Goal: Task Accomplishment & Management: Manage account settings

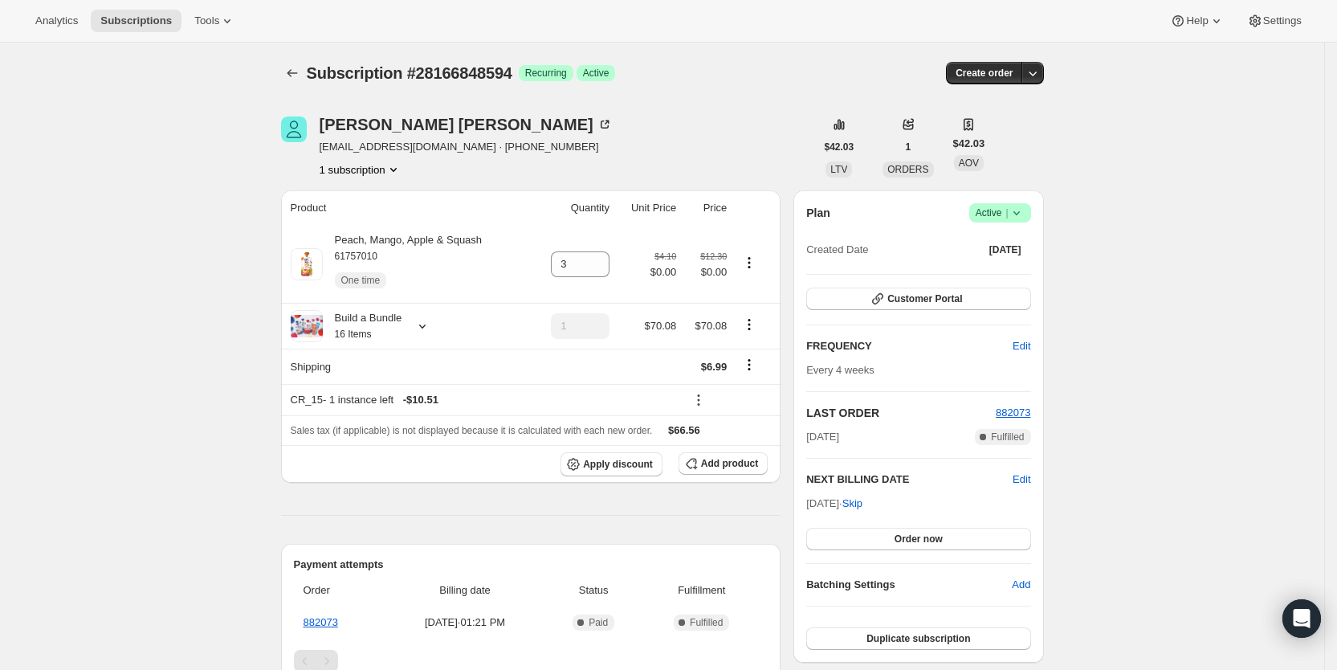
scroll to position [367, 0]
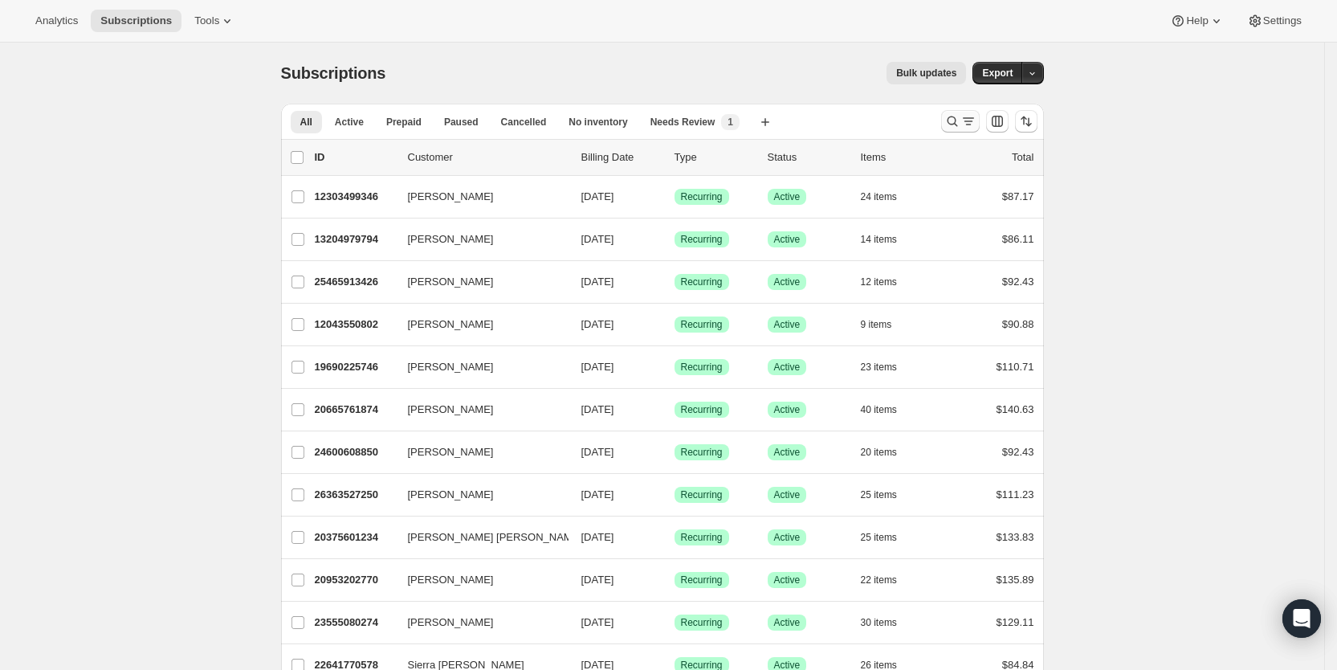
click at [972, 117] on icon "Search and filter results" at bounding box center [969, 121] width 16 height 16
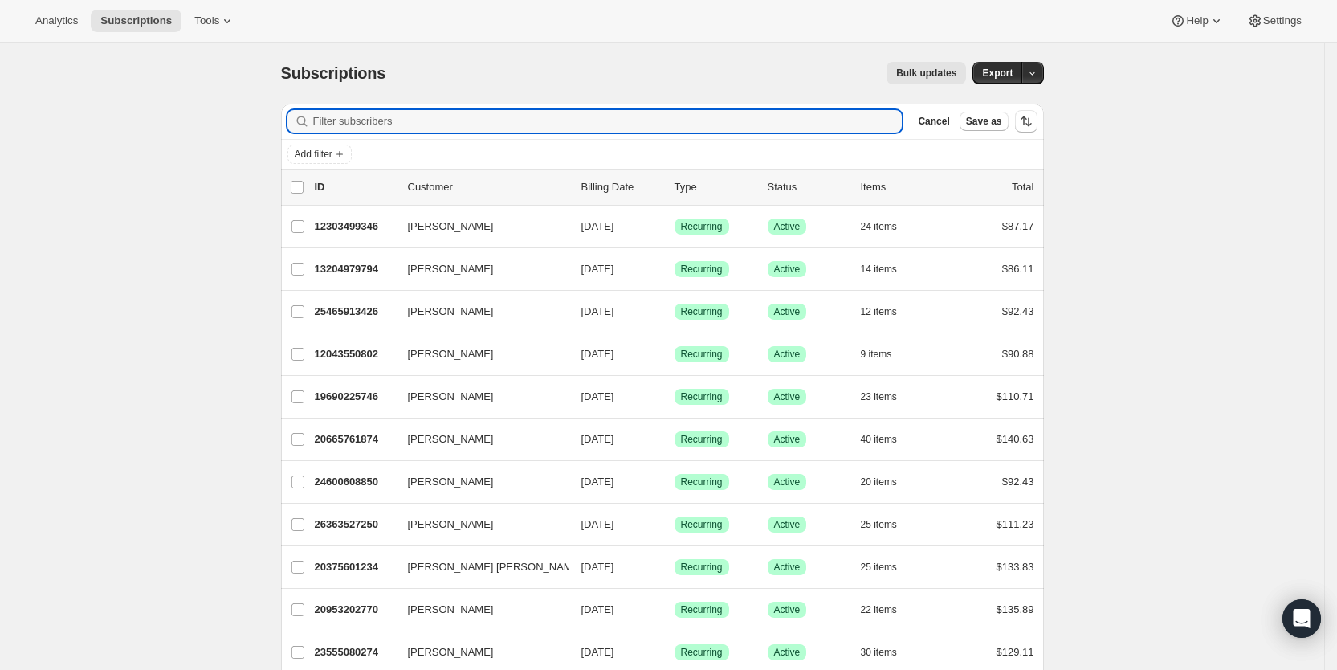
click at [502, 165] on div "Add filter" at bounding box center [662, 154] width 763 height 29
click at [420, 120] on input "Filter subscribers" at bounding box center [608, 121] width 590 height 22
paste input "[EMAIL_ADDRESS][DOMAIN_NAME]"
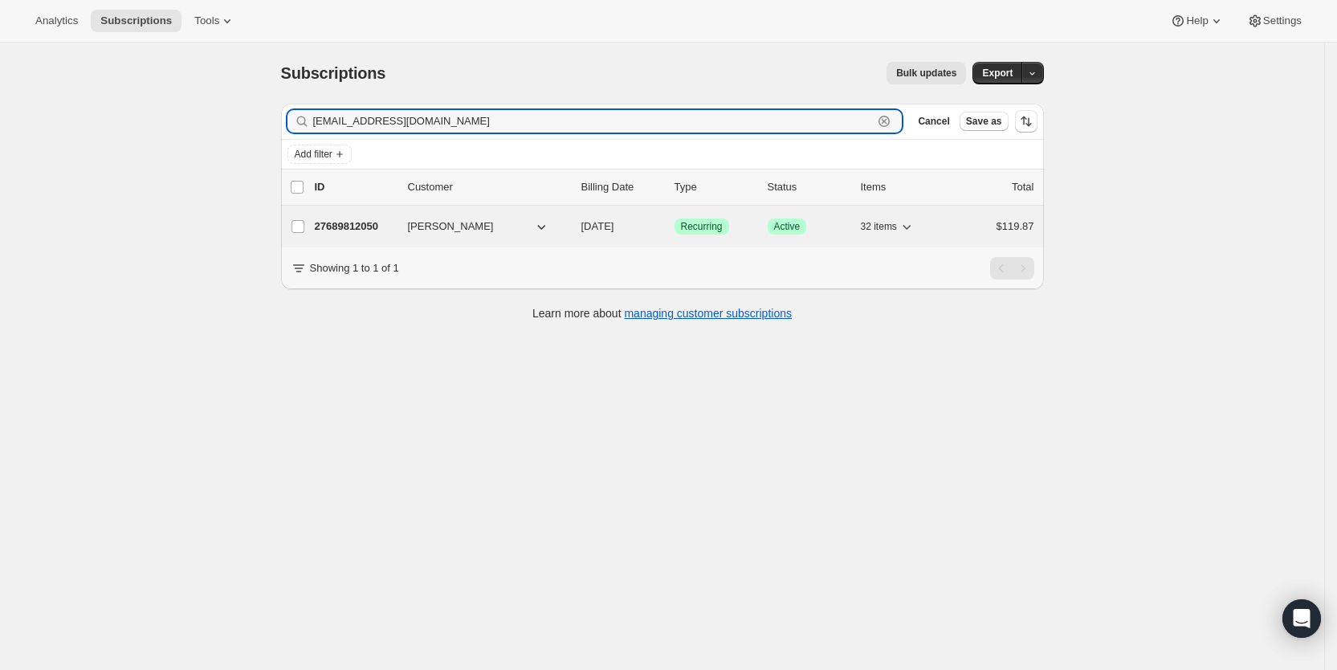
type input "[EMAIL_ADDRESS][DOMAIN_NAME]"
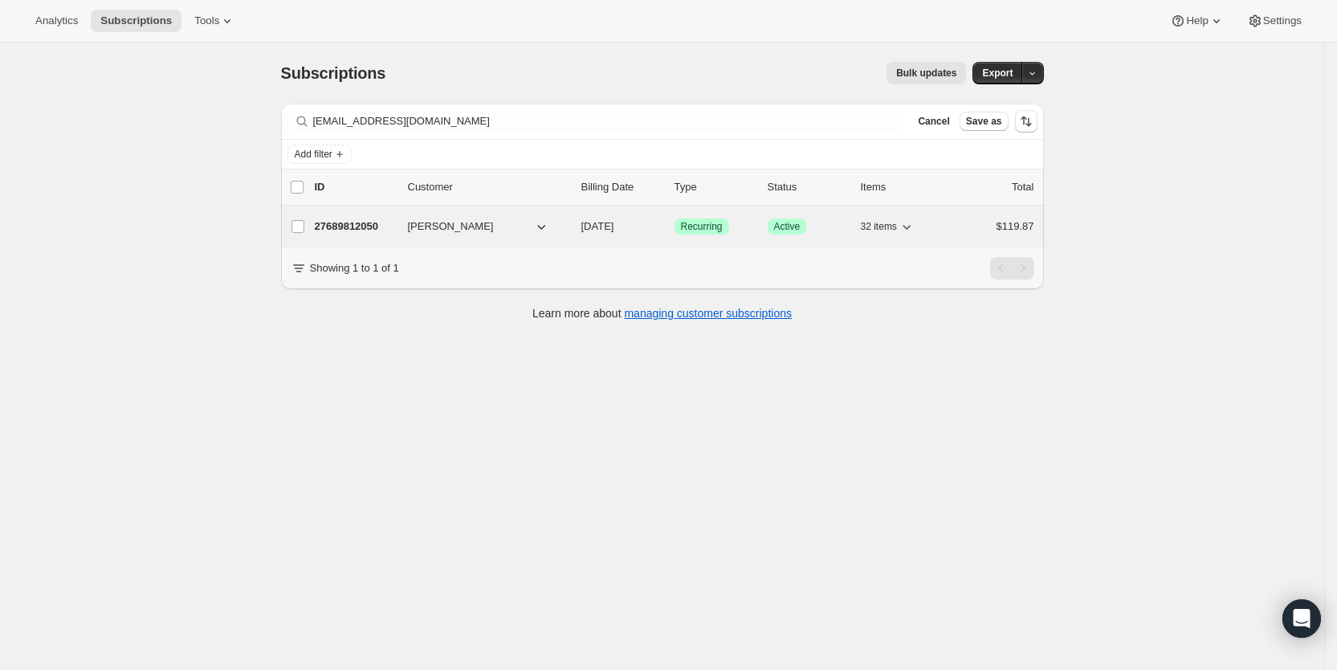
click at [614, 227] on span "[DATE]" at bounding box center [598, 226] width 33 height 12
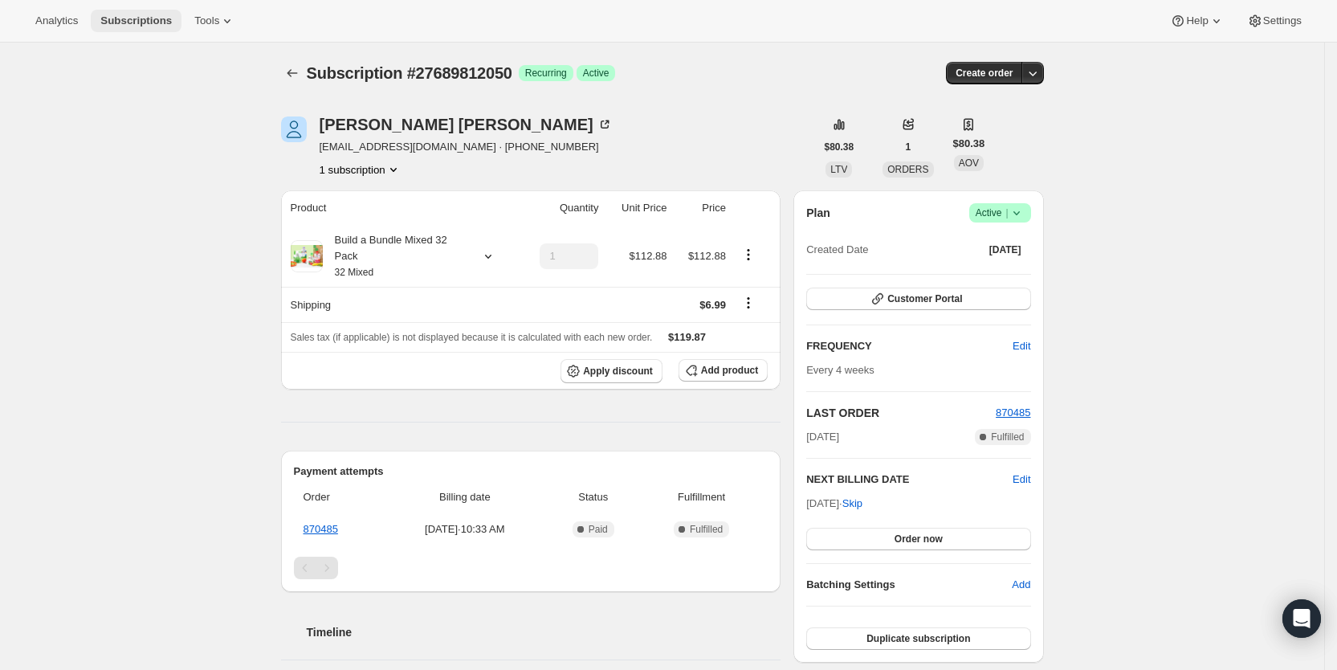
click at [124, 25] on span "Subscriptions" at bounding box center [135, 20] width 71 height 13
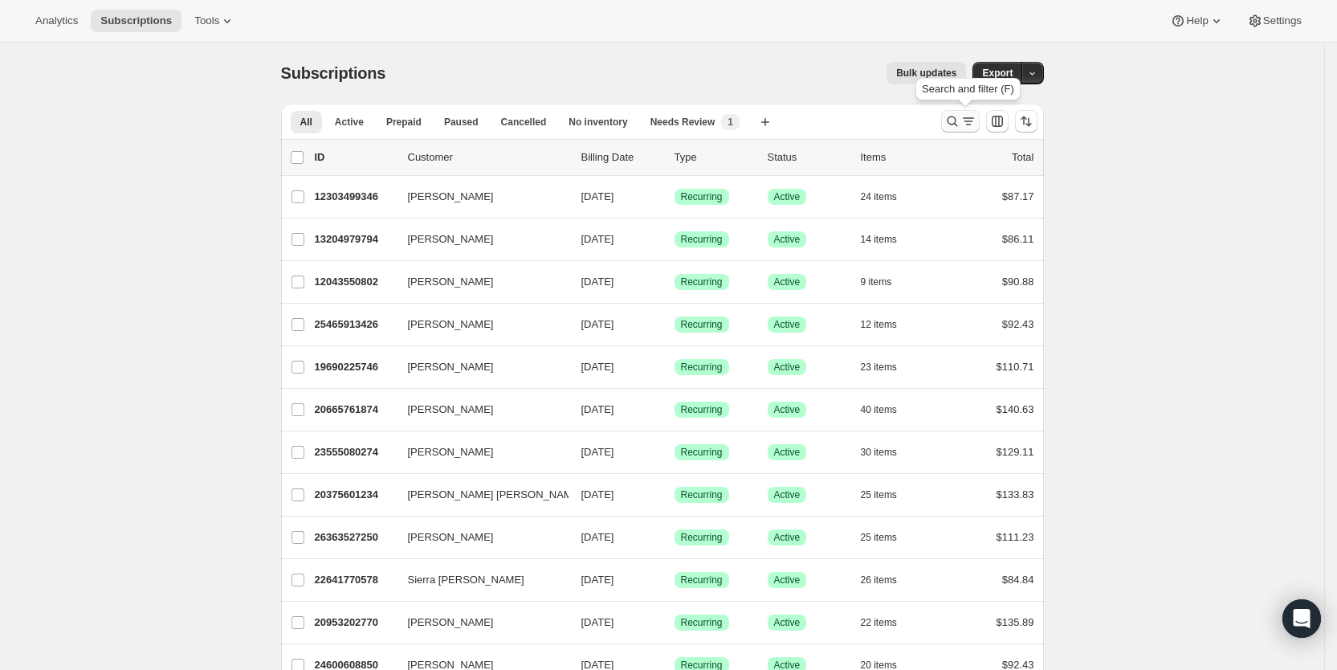
click at [974, 117] on icon "Search and filter results" at bounding box center [969, 121] width 16 height 16
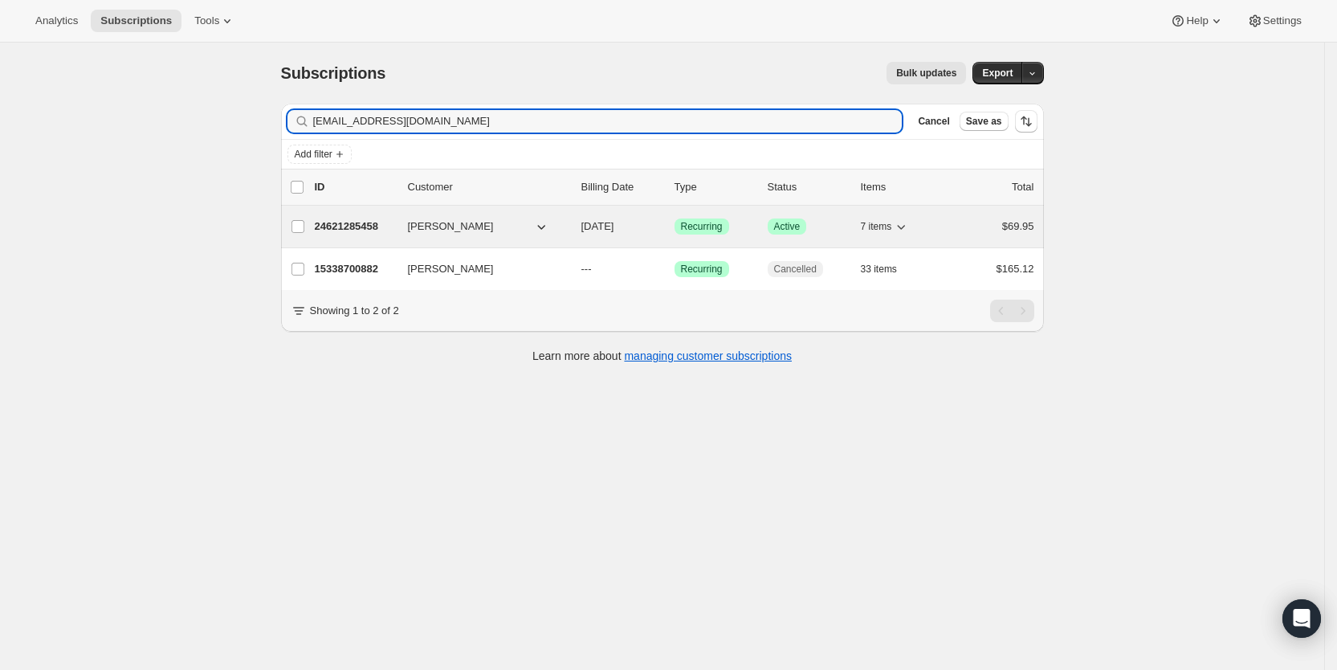
type input "[EMAIL_ADDRESS][DOMAIN_NAME]"
click at [614, 224] on span "[DATE]" at bounding box center [598, 226] width 33 height 12
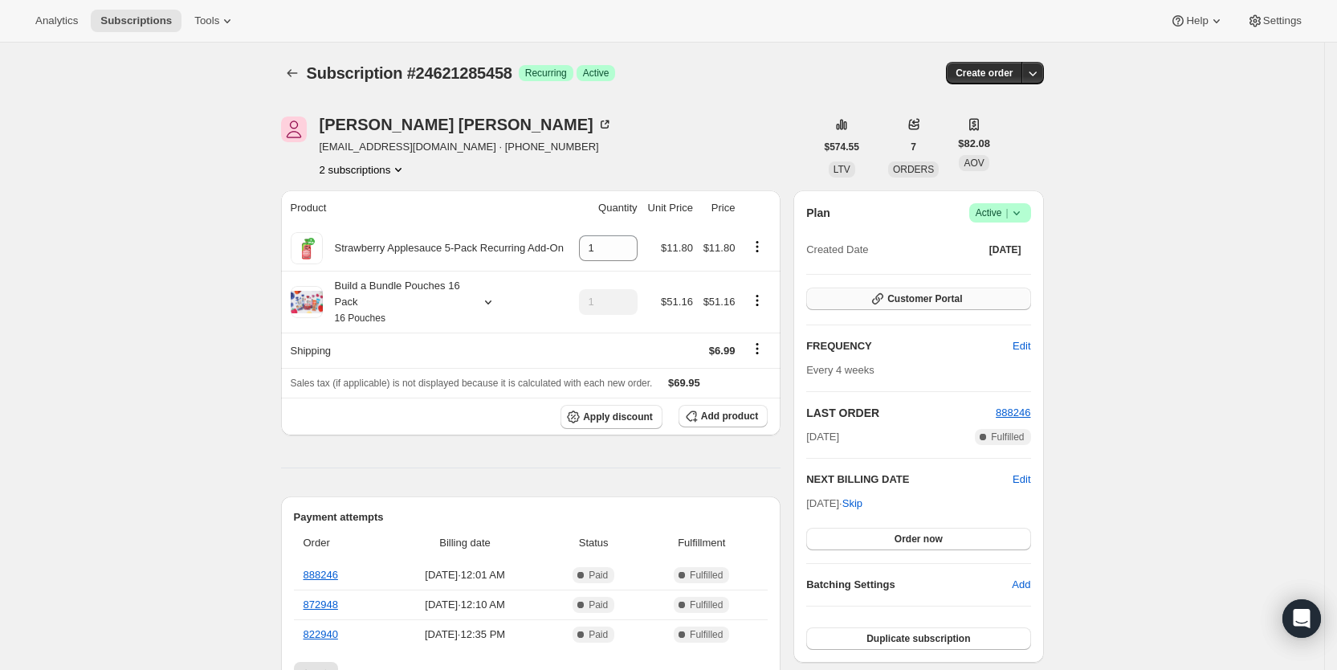
click at [960, 292] on span "Customer Portal" at bounding box center [925, 298] width 75 height 13
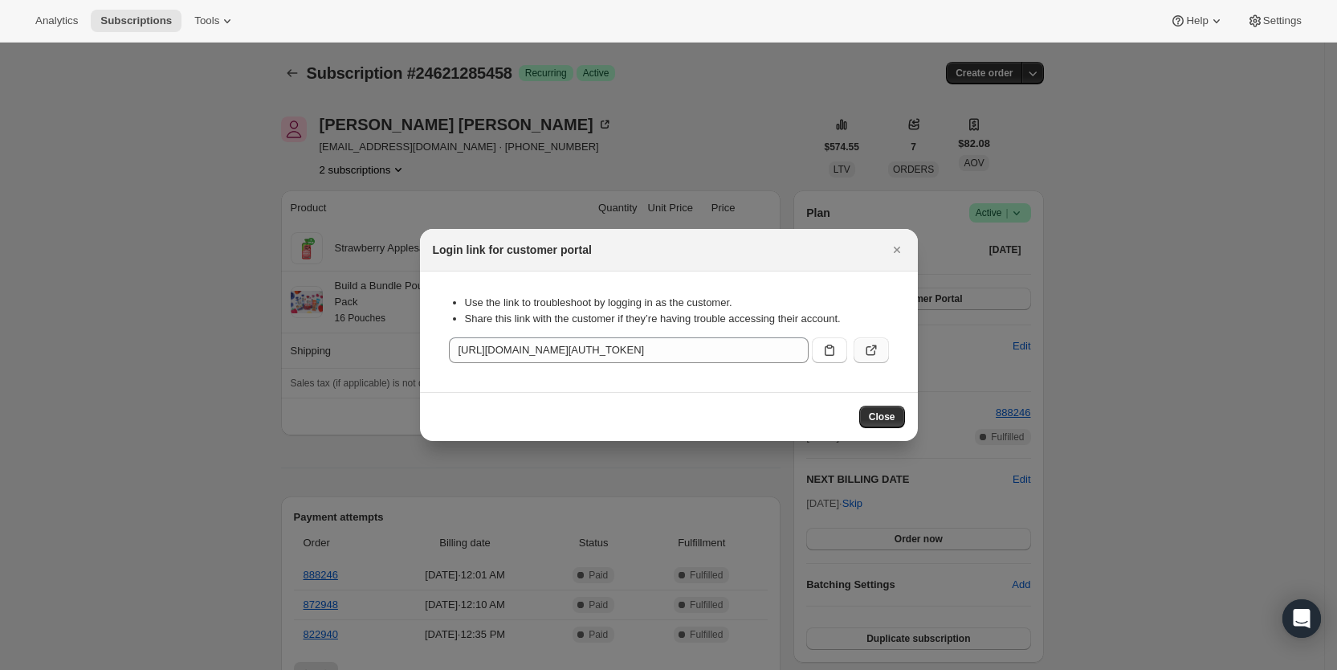
click at [872, 347] on icon ":r11u:" at bounding box center [871, 350] width 16 height 16
drag, startPoint x: 900, startPoint y: 244, endPoint x: 830, endPoint y: 240, distance: 70.8
click at [900, 244] on icon "Close" at bounding box center [897, 250] width 16 height 16
